Goal: Information Seeking & Learning: Check status

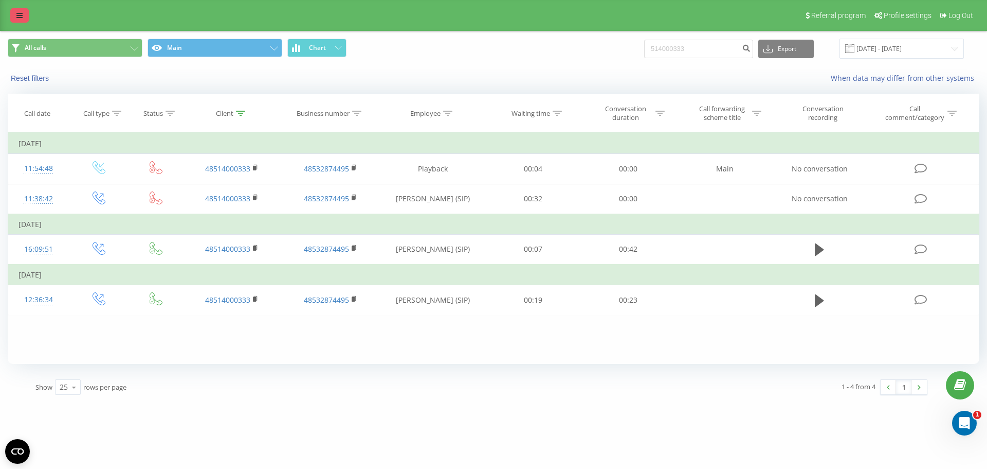
click at [18, 13] on icon at bounding box center [19, 15] width 6 height 7
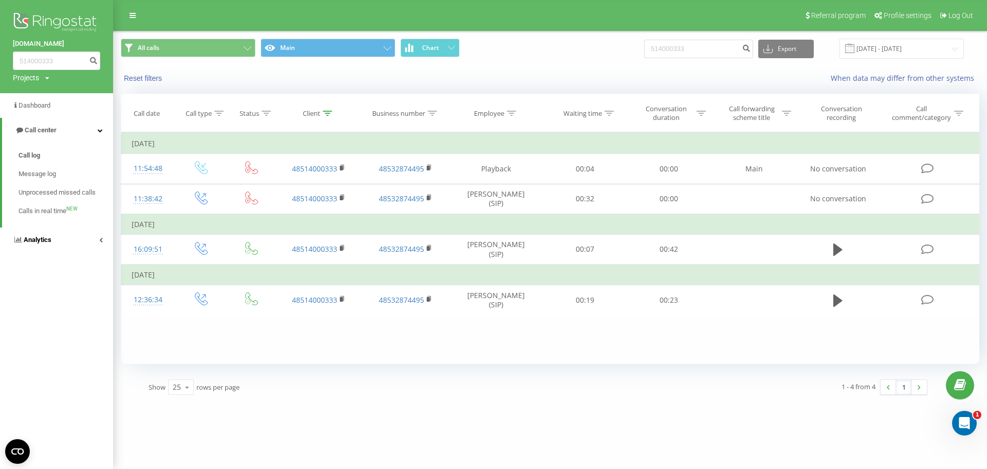
click at [59, 246] on link "Analytics" at bounding box center [56, 239] width 113 height 25
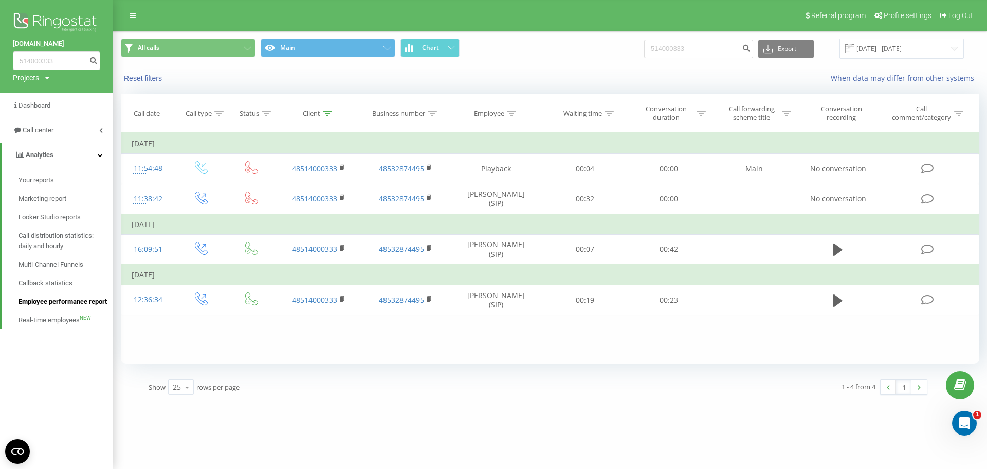
click at [58, 299] on span "Employee performance report" at bounding box center [63, 301] width 88 height 10
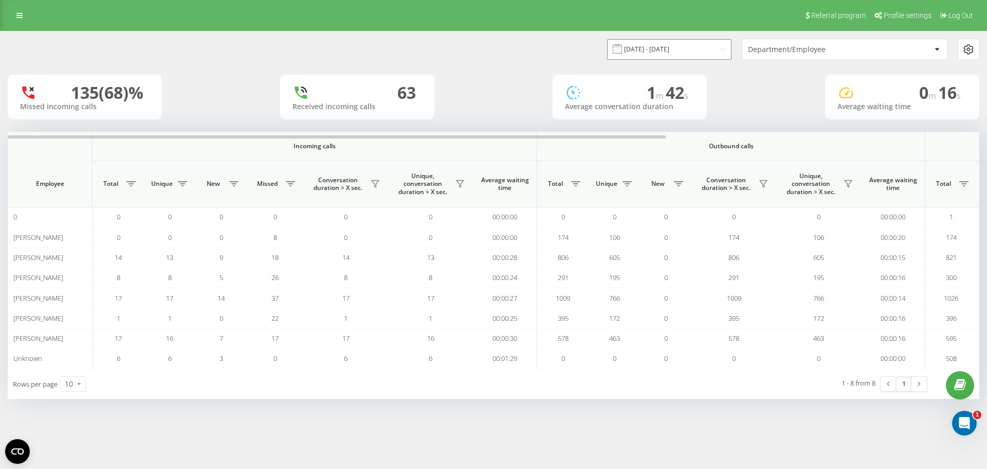
click at [656, 50] on input "[DATE] - [DATE]" at bounding box center [669, 49] width 124 height 20
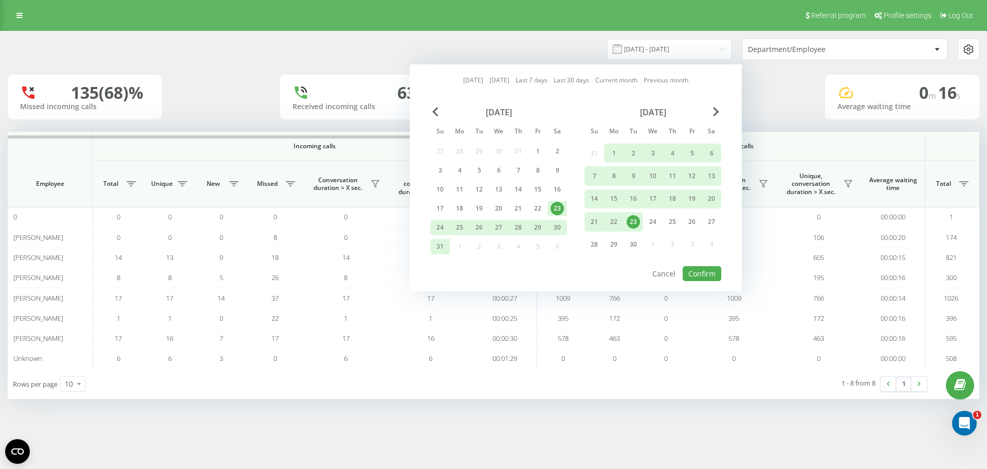
click at [468, 77] on link "[DATE]" at bounding box center [473, 80] width 20 height 10
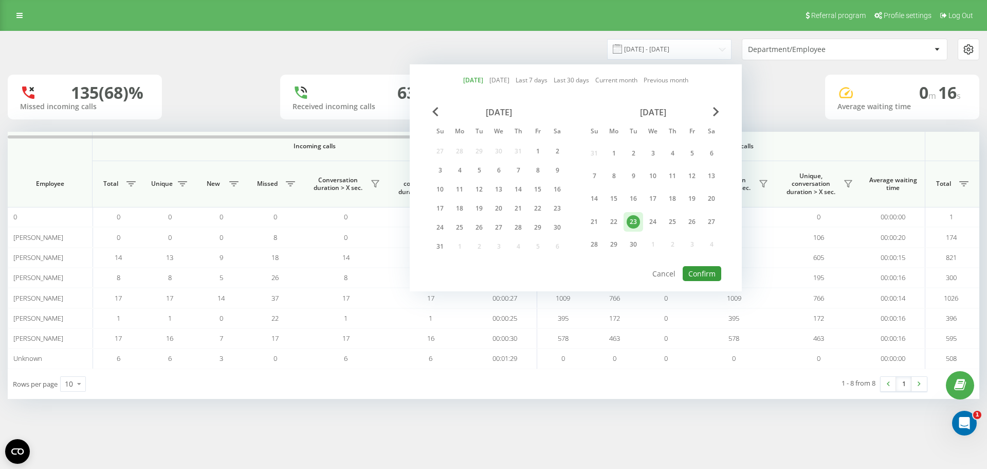
drag, startPoint x: 708, startPoint y: 274, endPoint x: 702, endPoint y: 275, distance: 5.7
click at [707, 275] on button "Confirm" at bounding box center [702, 273] width 39 height 15
type input "[DATE] - [DATE]"
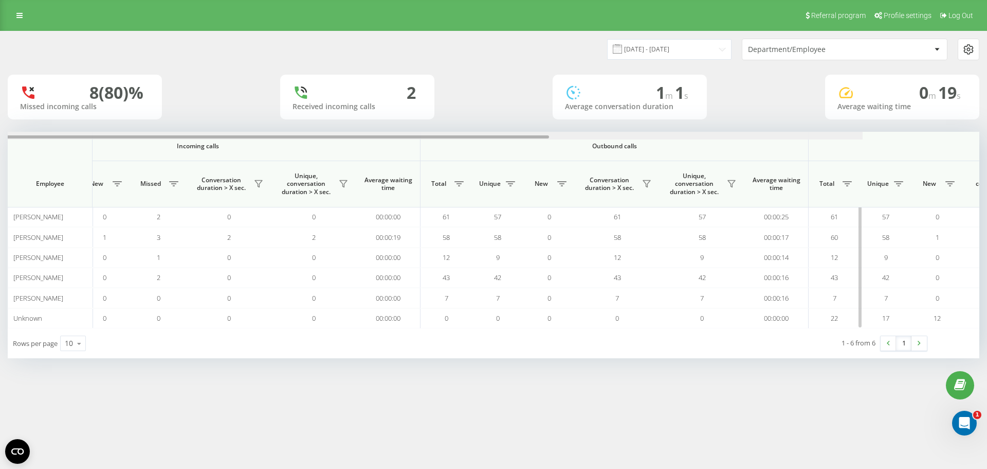
scroll to position [0, 463]
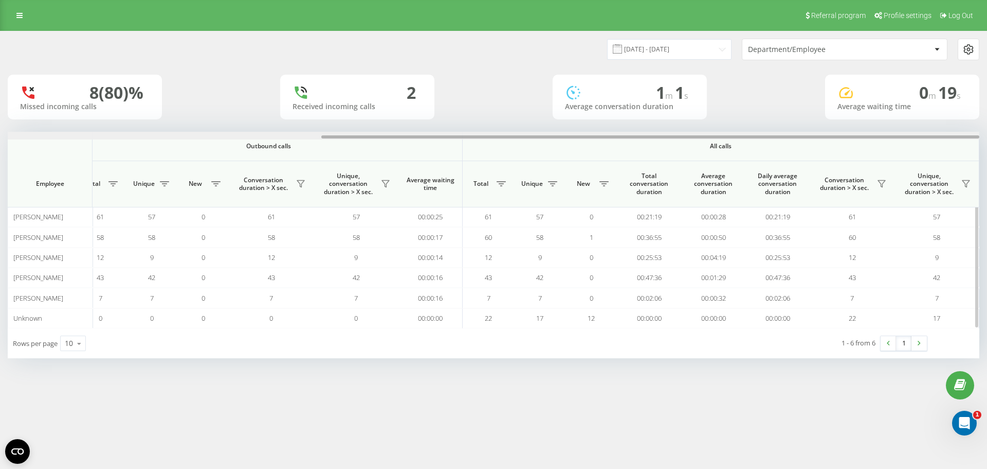
drag, startPoint x: 552, startPoint y: 137, endPoint x: 968, endPoint y: 204, distance: 421.4
click at [960, 196] on div "Incoming calls Outbound calls All calls Employee Total Unique New Missed Conver…" at bounding box center [494, 230] width 972 height 196
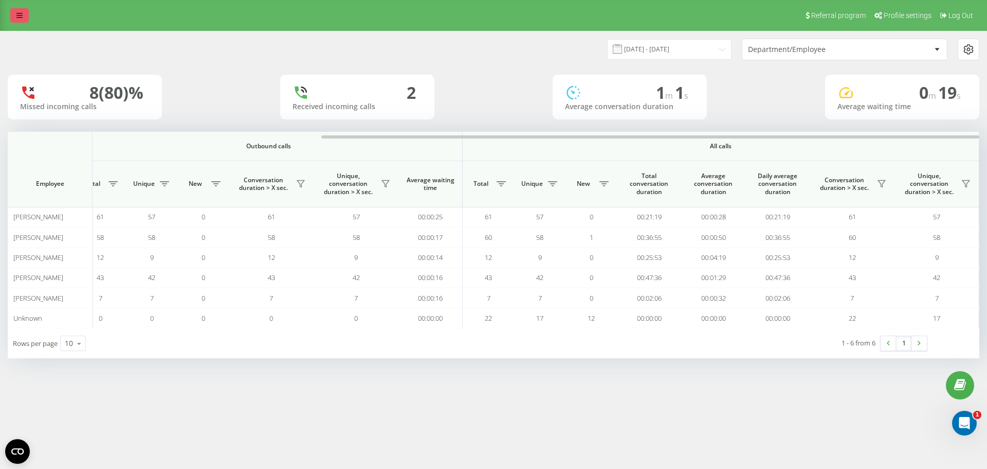
click at [25, 17] on link at bounding box center [19, 15] width 19 height 14
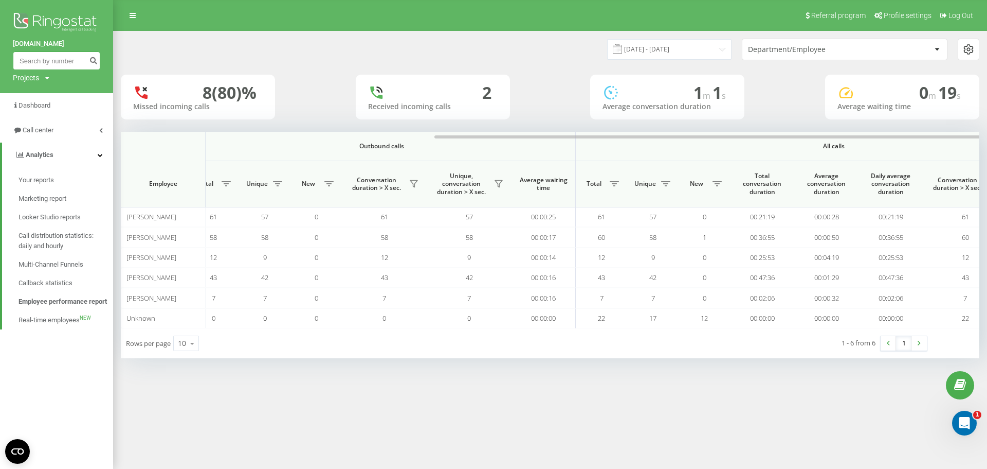
click at [59, 56] on input at bounding box center [56, 60] width 87 height 19
paste input "48602334139"
type input "48602334139"
